Goal: Use online tool/utility: Utilize a website feature to perform a specific function

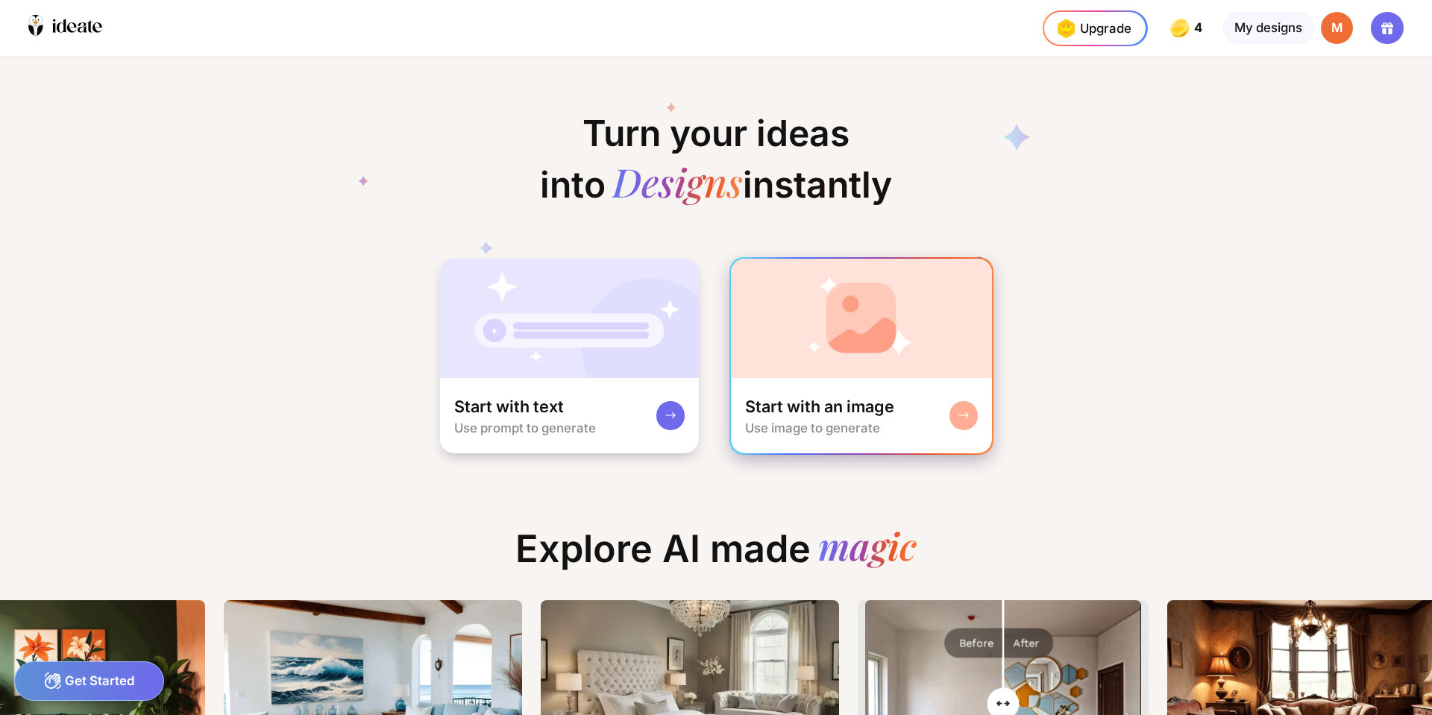
click at [789, 336] on img at bounding box center [862, 318] width 262 height 119
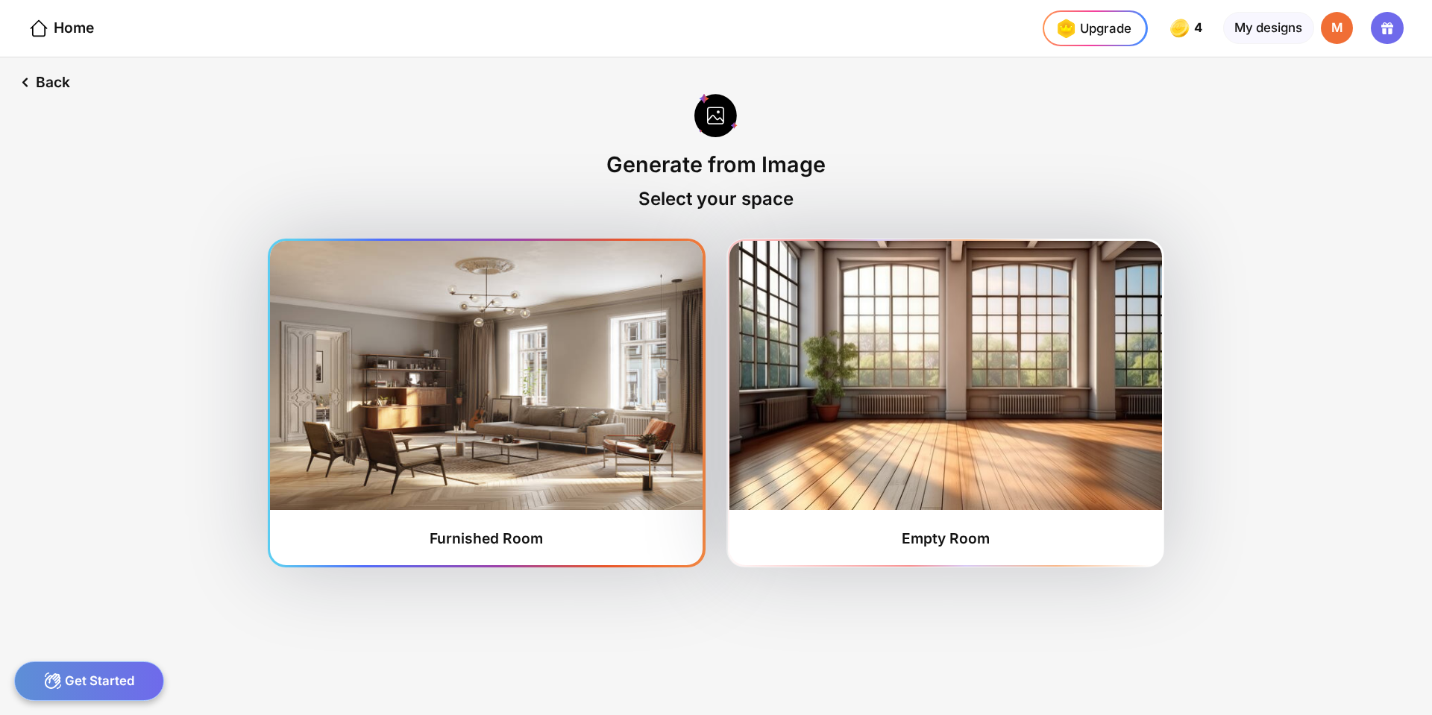
click at [488, 433] on img at bounding box center [486, 375] width 433 height 269
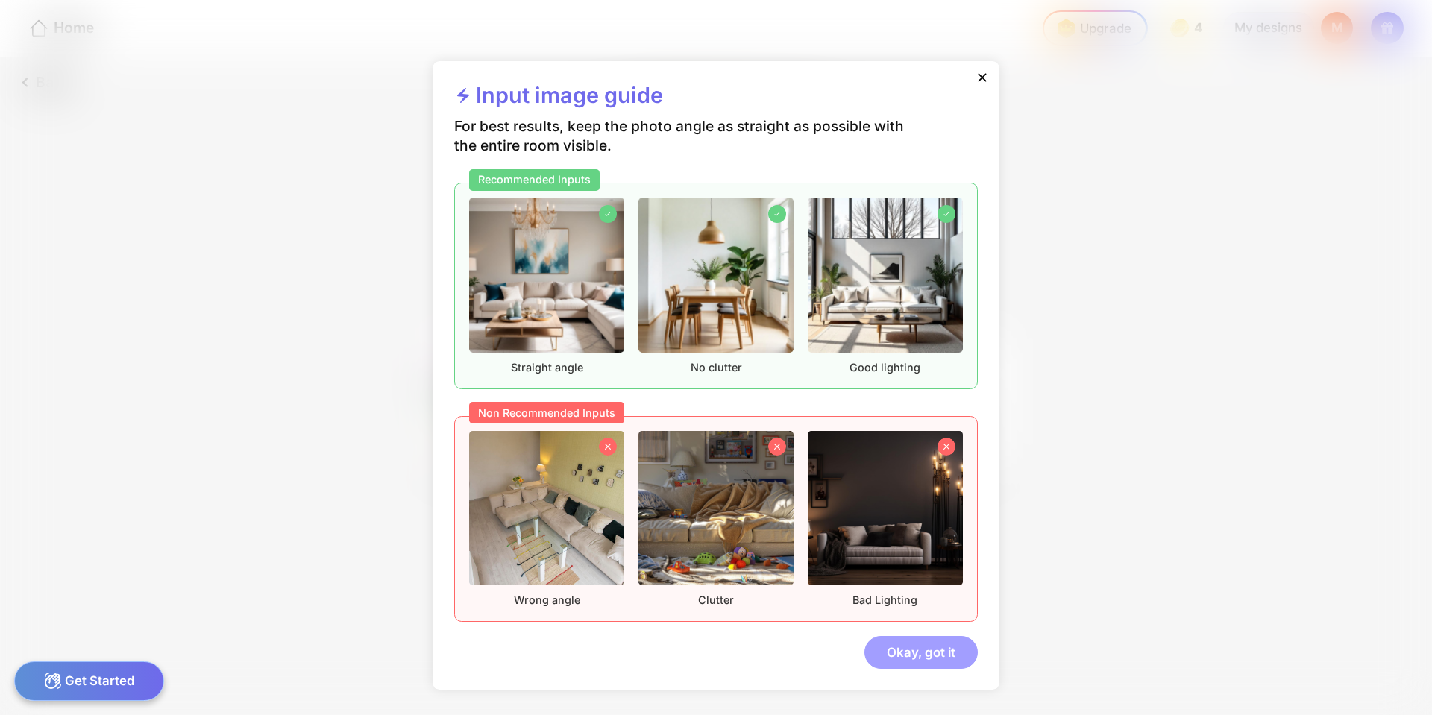
click at [930, 661] on div "Okay, got it" at bounding box center [921, 652] width 113 height 32
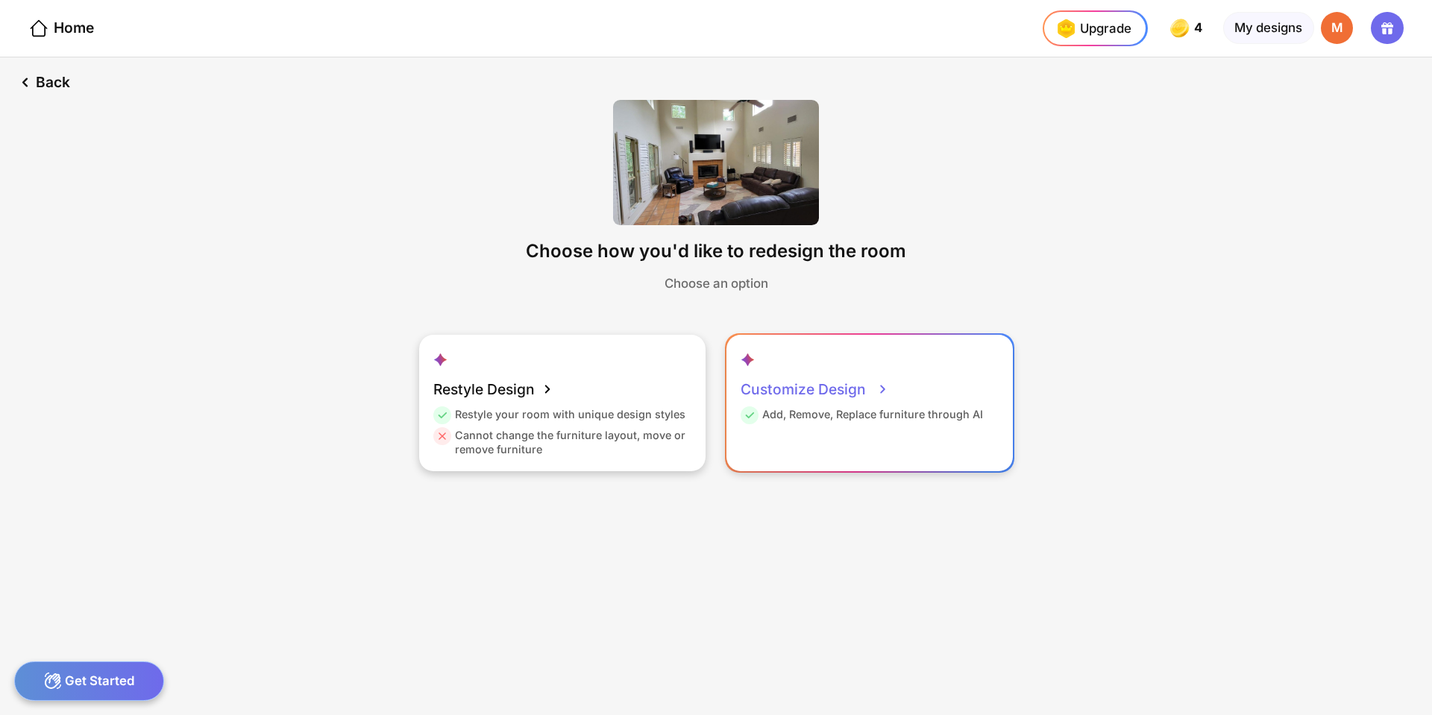
click at [818, 389] on div "Customize Design" at bounding box center [815, 390] width 148 height 36
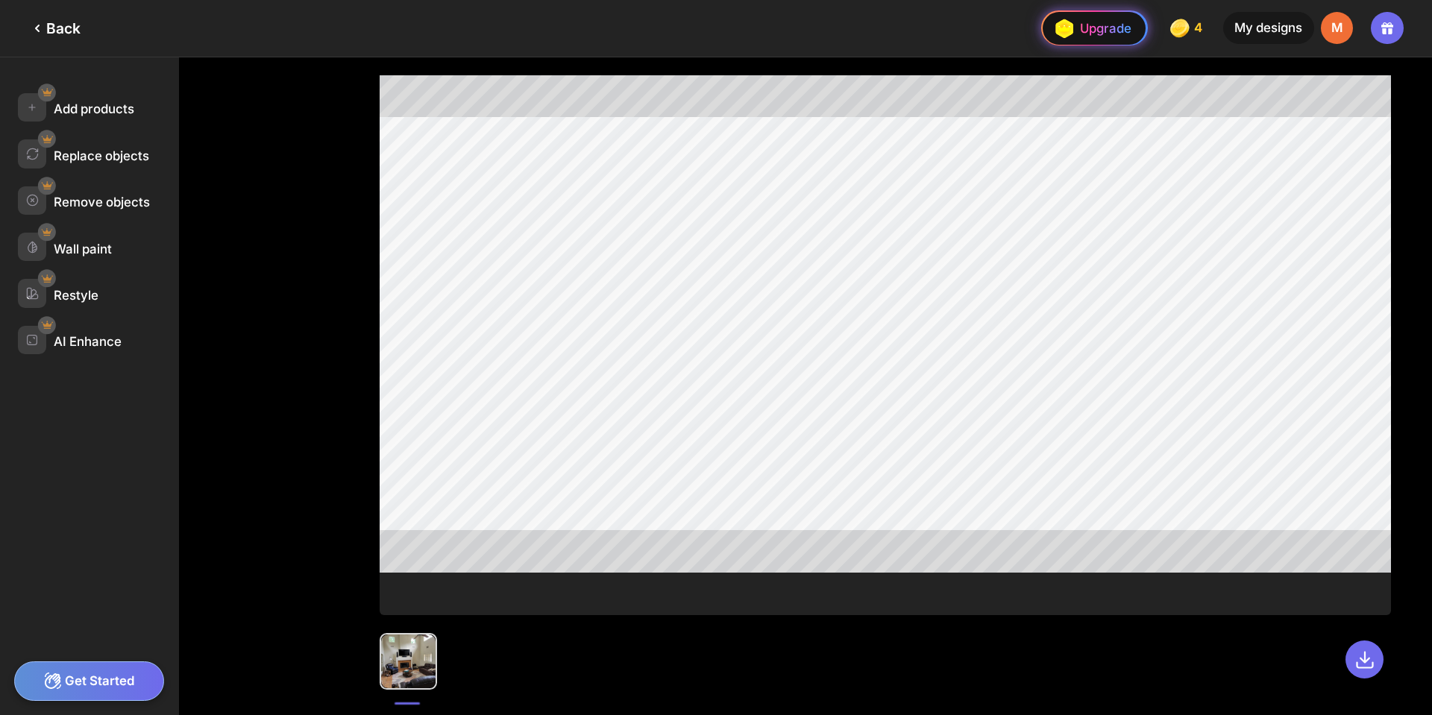
click at [1110, 16] on div "Upgrade" at bounding box center [1091, 28] width 82 height 28
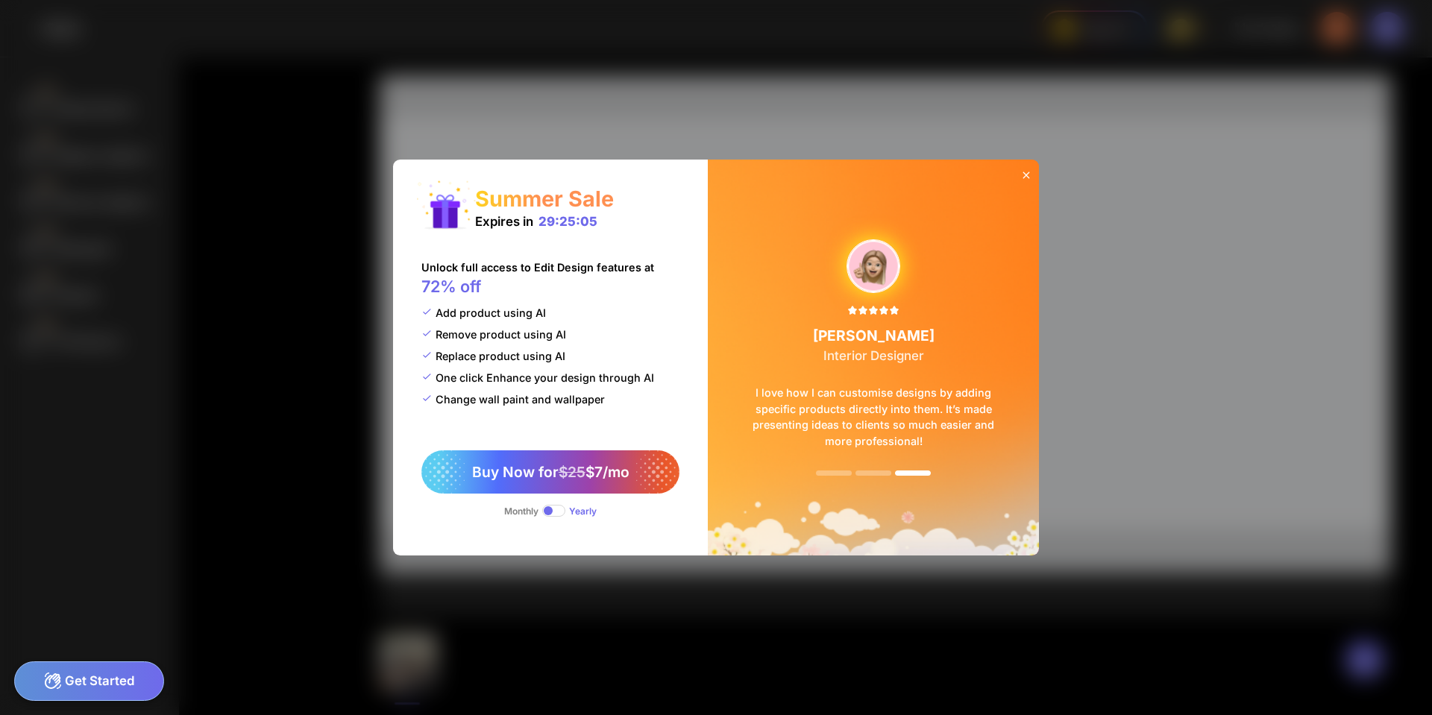
click at [1024, 180] on icon at bounding box center [1027, 175] width 12 height 12
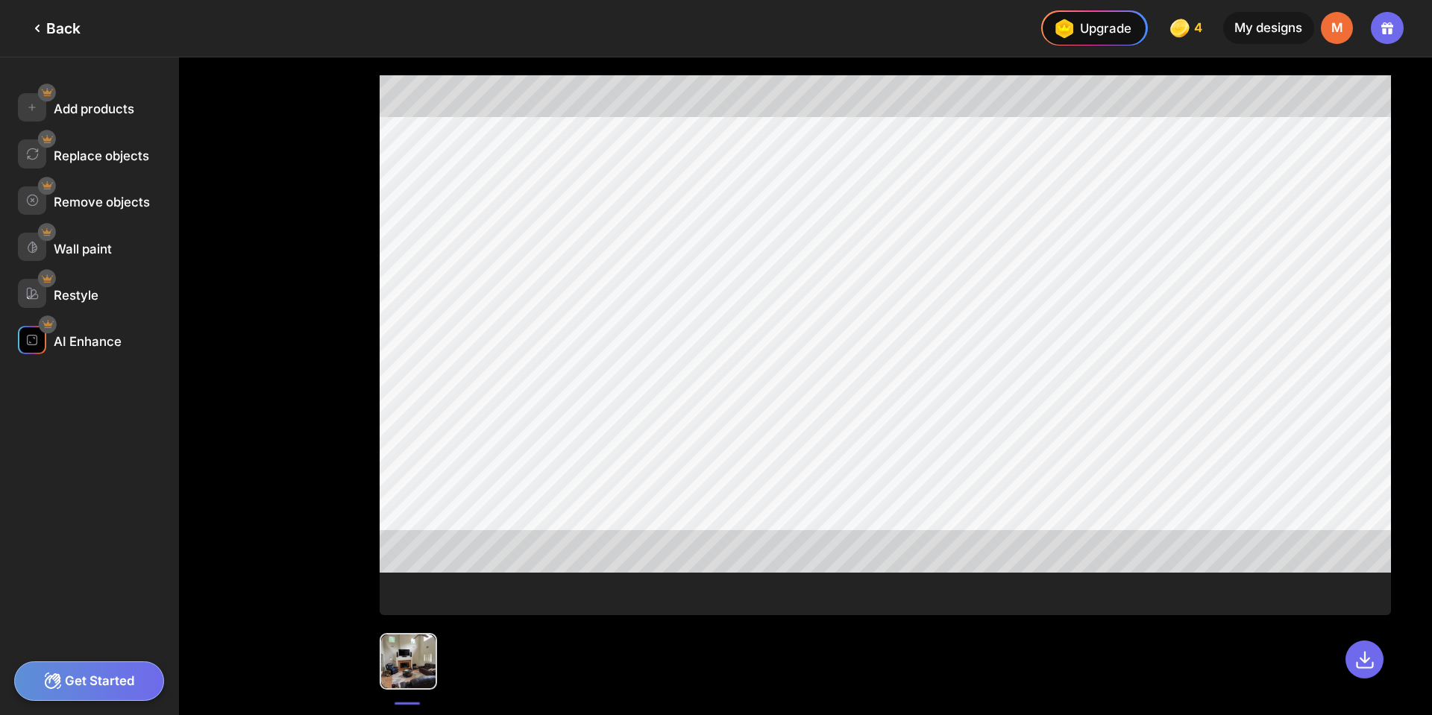
click at [81, 342] on div "AI Enhance" at bounding box center [88, 341] width 68 height 15
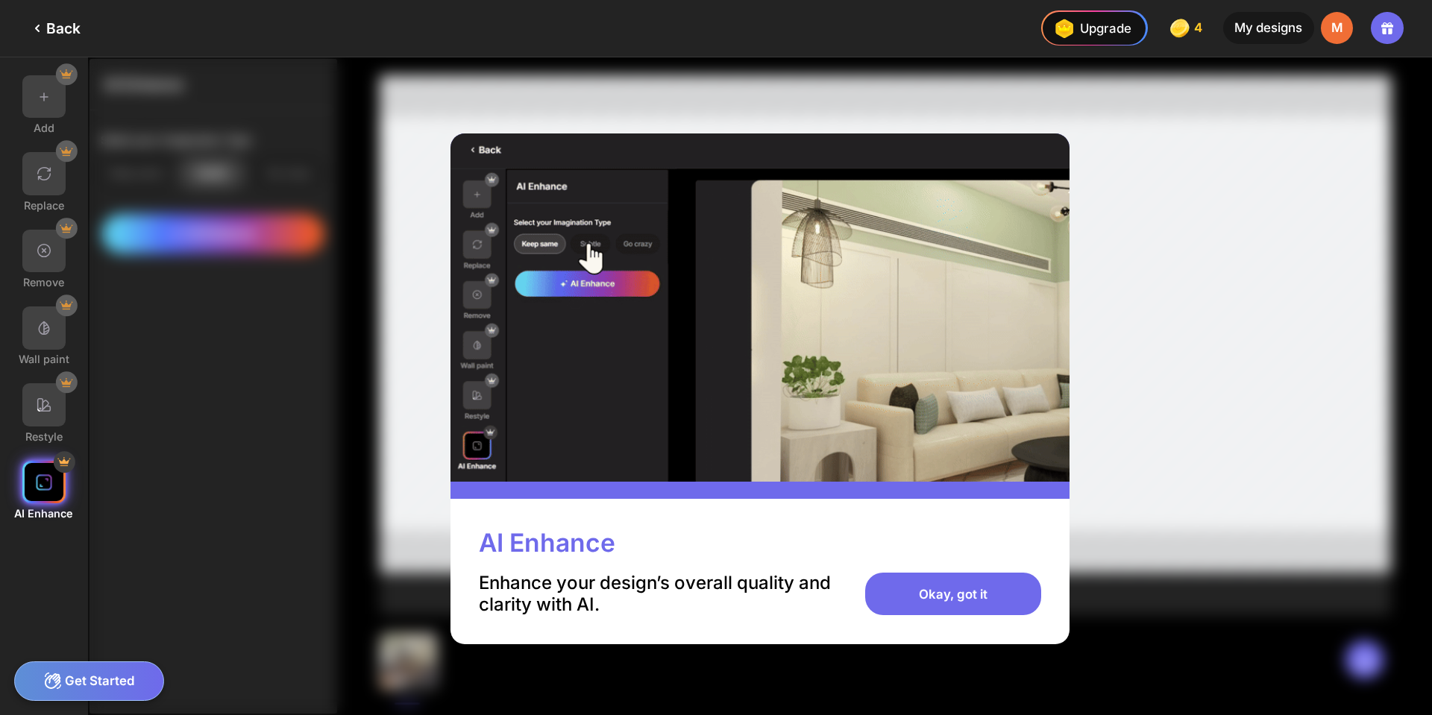
click at [34, 483] on div at bounding box center [43, 482] width 43 height 43
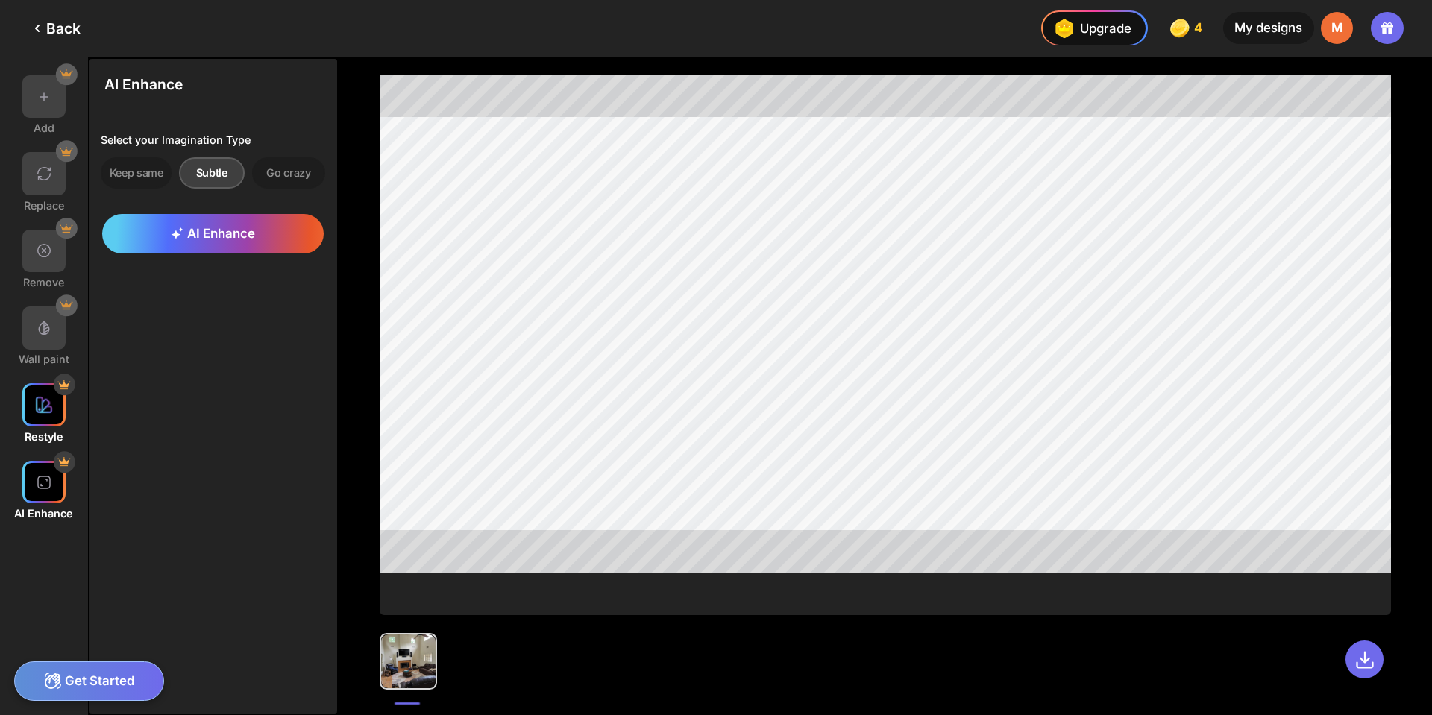
click at [30, 418] on div at bounding box center [43, 404] width 43 height 43
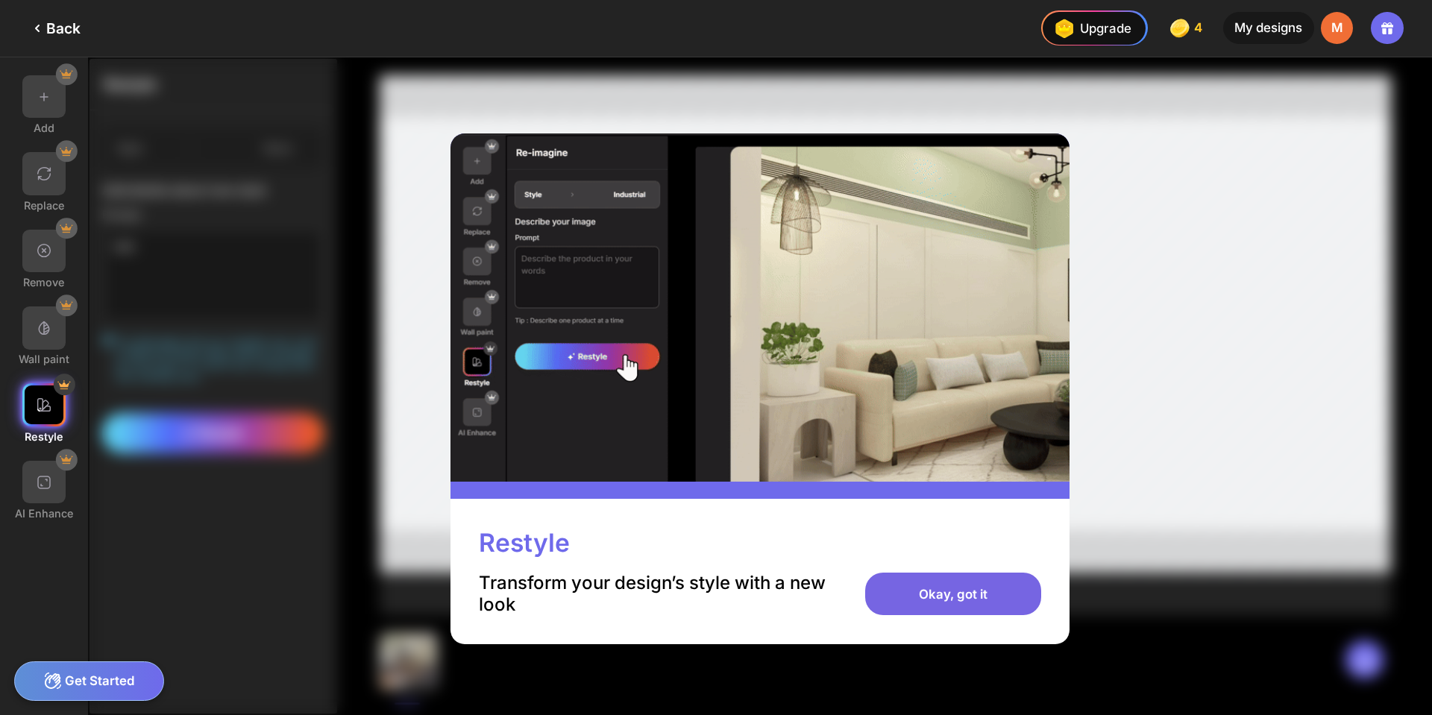
click at [938, 589] on div "Okay, got it" at bounding box center [952, 594] width 175 height 43
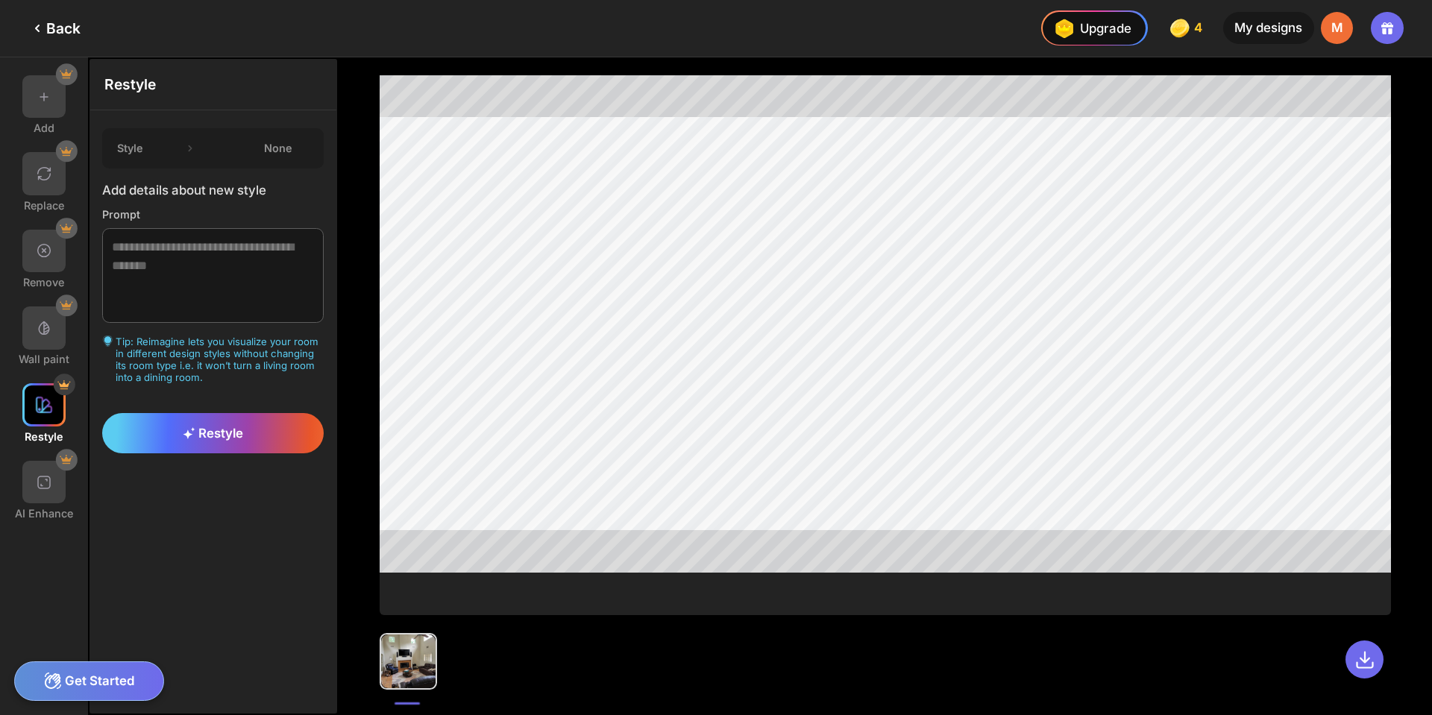
click at [42, 402] on img at bounding box center [44, 405] width 18 height 18
click at [25, 486] on div at bounding box center [43, 482] width 43 height 43
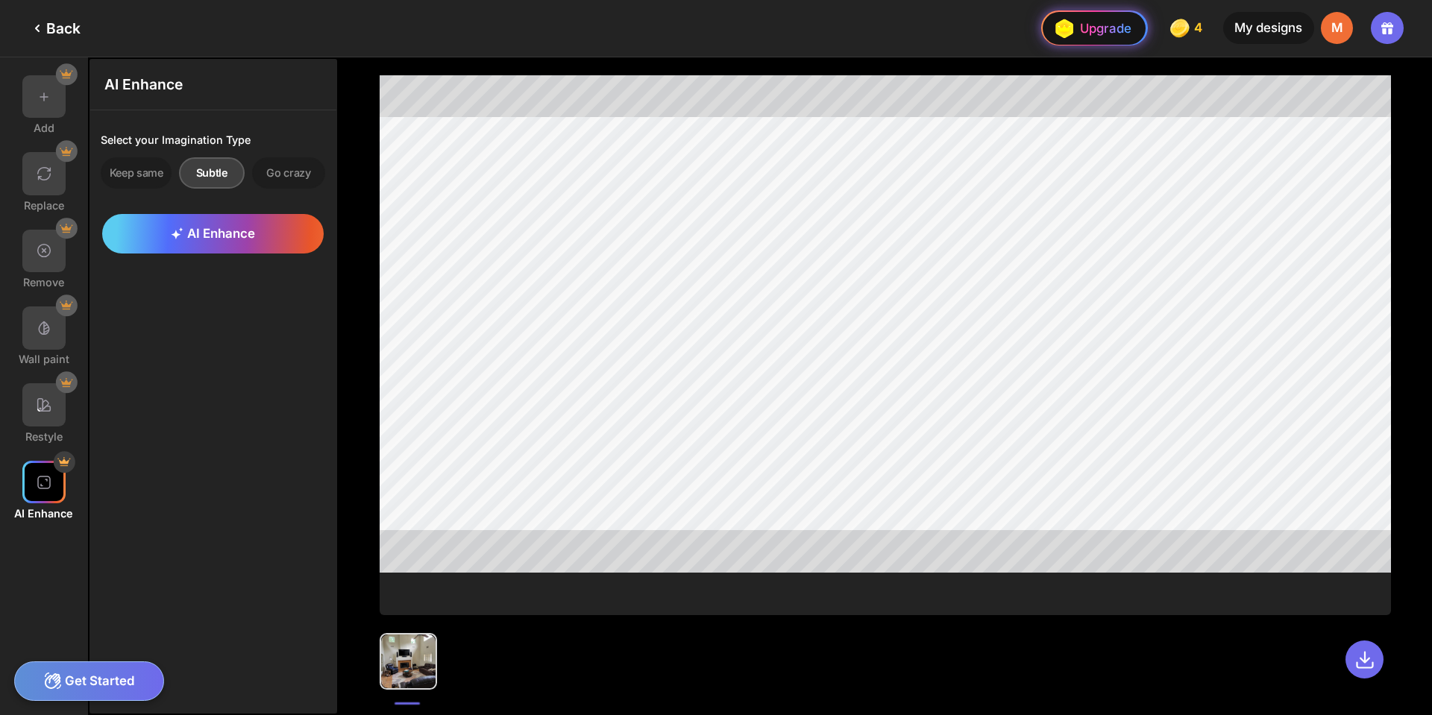
click at [1128, 18] on div "Upgrade" at bounding box center [1091, 28] width 82 height 28
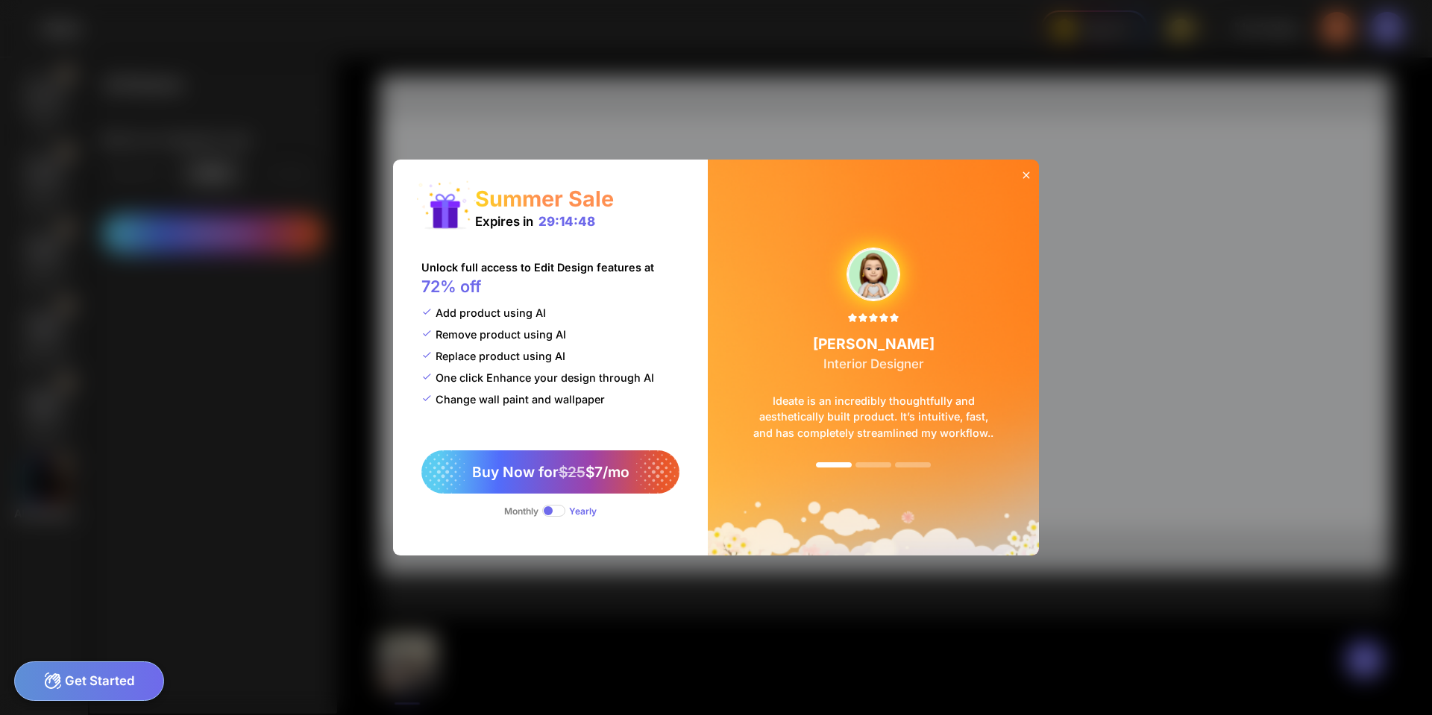
click at [336, 345] on div "Summer Sale Expires in 29:14:48 Unlock full access to Edit Design features at 7…" at bounding box center [716, 357] width 1432 height 715
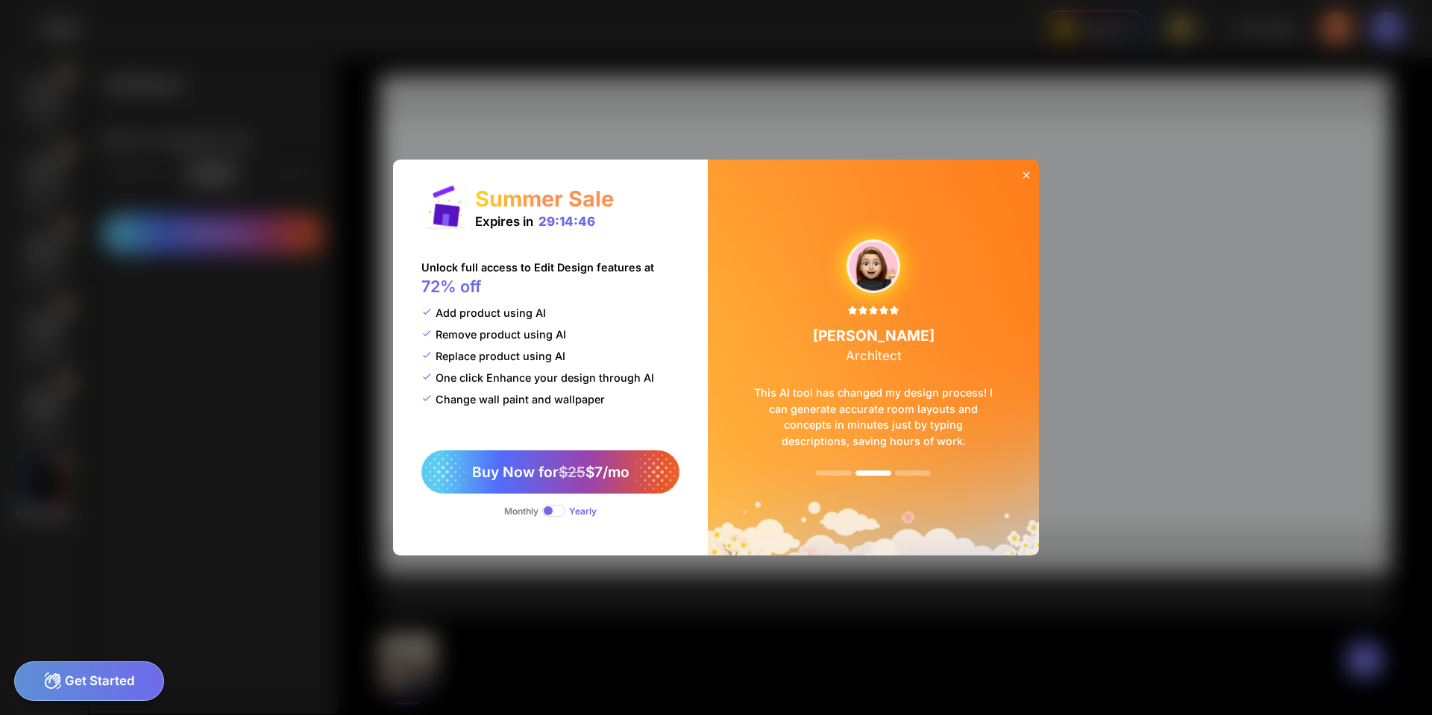
click at [1024, 166] on div at bounding box center [1026, 176] width 26 height 32
